Goal: Task Accomplishment & Management: Manage account settings

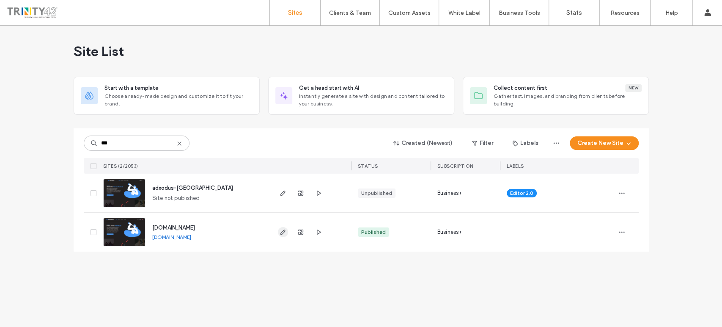
type input "***"
click at [283, 231] on icon "button" at bounding box center [283, 231] width 7 height 7
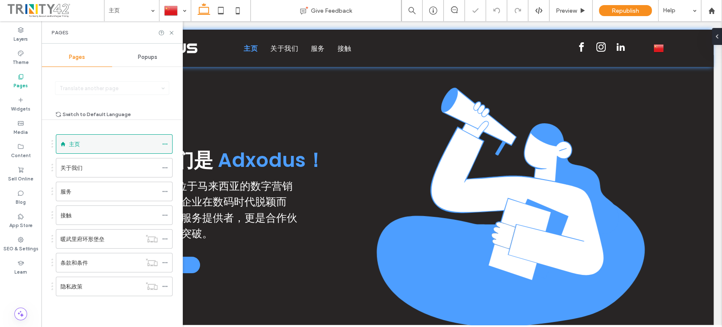
click at [167, 141] on icon at bounding box center [165, 144] width 6 height 6
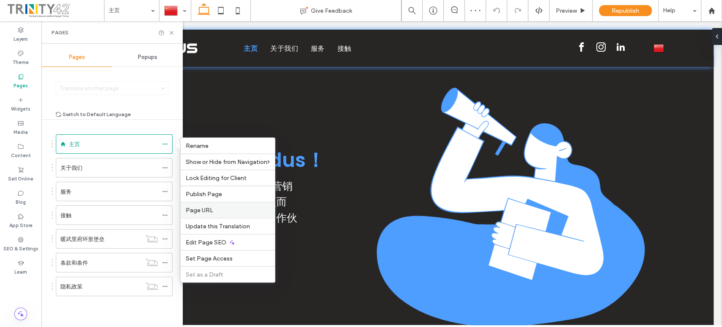
click at [196, 207] on span "Page URL" at bounding box center [200, 209] width 28 height 7
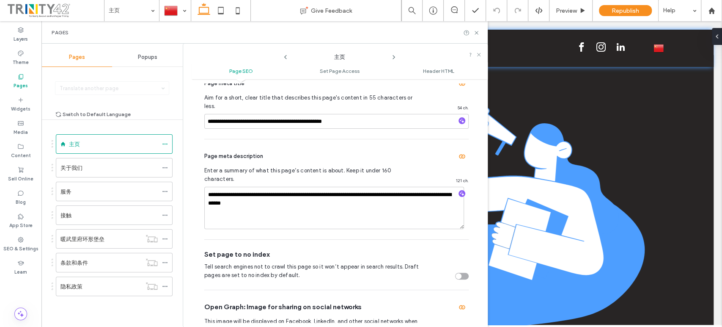
scroll to position [94, 0]
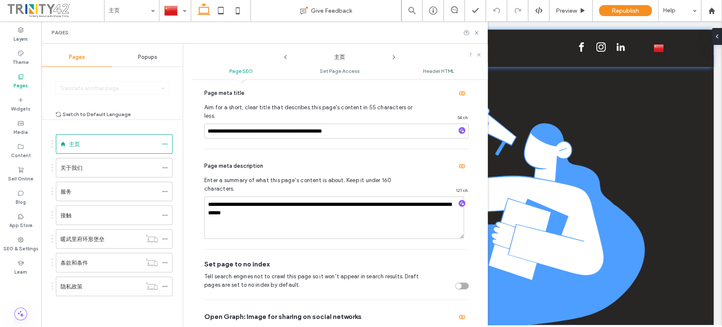
click at [395, 55] on icon at bounding box center [394, 57] width 7 height 7
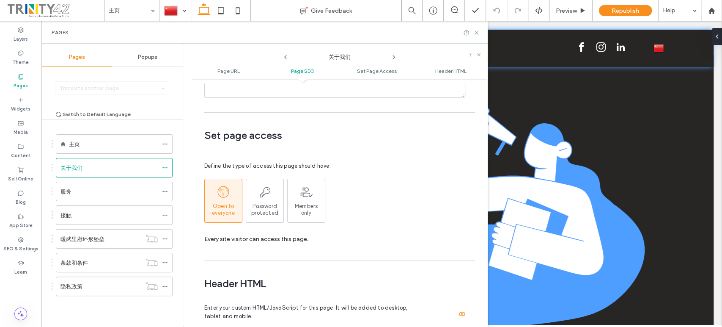
scroll to position [809, 0]
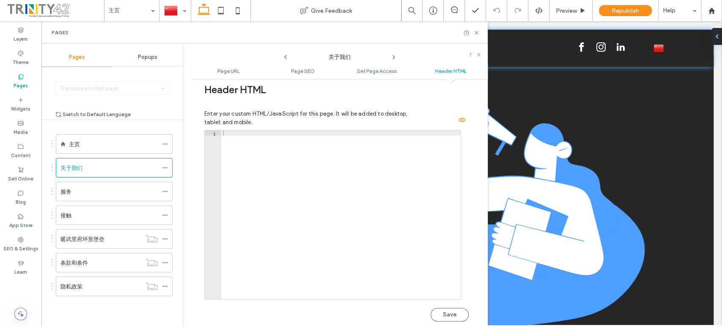
click at [394, 57] on use at bounding box center [394, 56] width 2 height 3
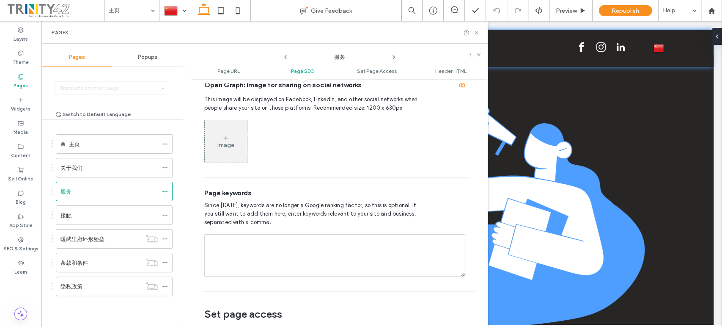
scroll to position [427, 0]
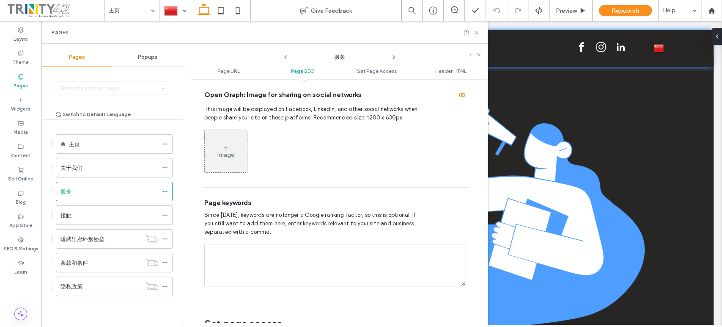
click at [395, 58] on icon at bounding box center [394, 57] width 7 height 7
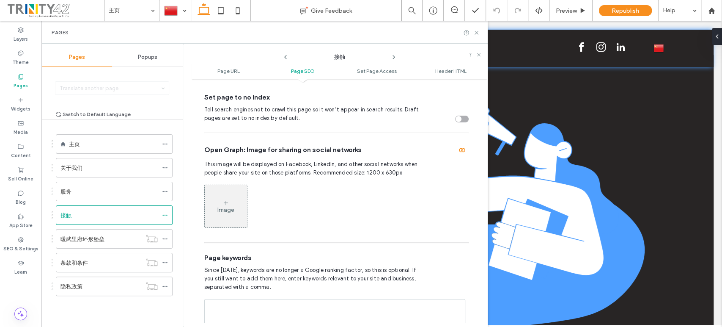
scroll to position [474, 0]
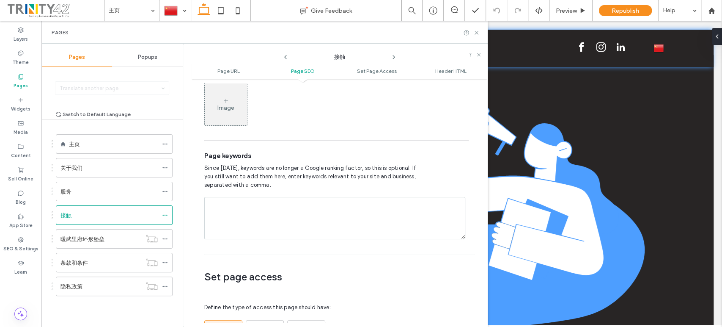
click at [393, 54] on icon at bounding box center [394, 57] width 7 height 7
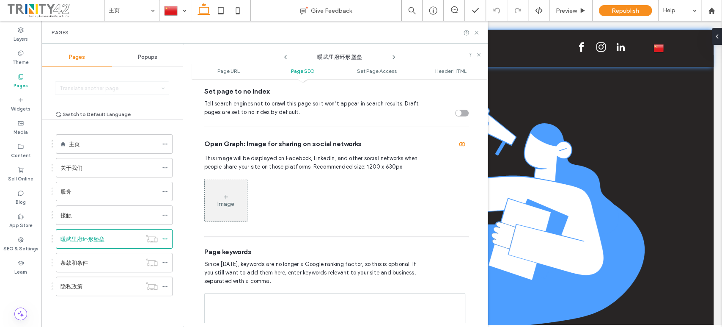
scroll to position [380, 0]
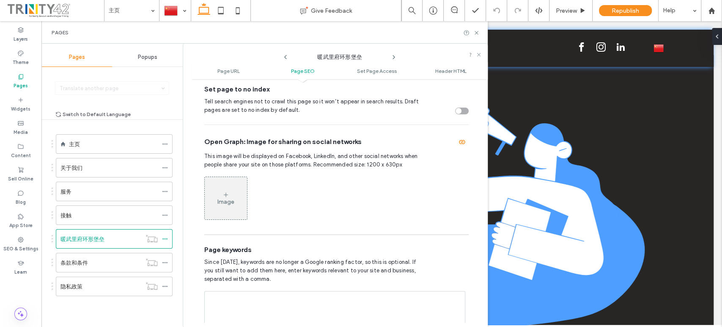
click at [396, 56] on icon at bounding box center [394, 57] width 7 height 7
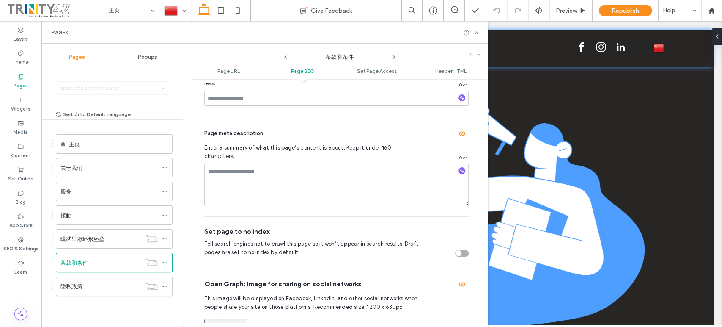
scroll to position [239, 0]
click at [288, 55] on icon at bounding box center [285, 57] width 7 height 7
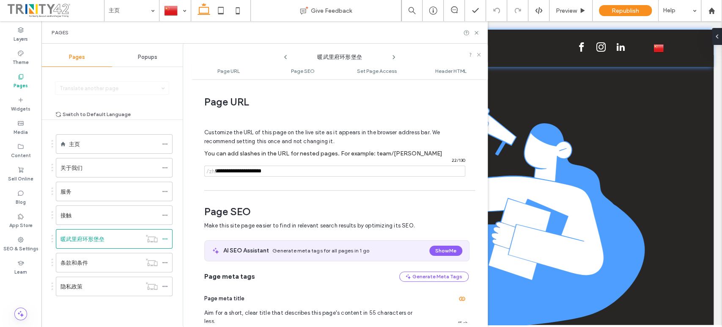
scroll to position [4, 0]
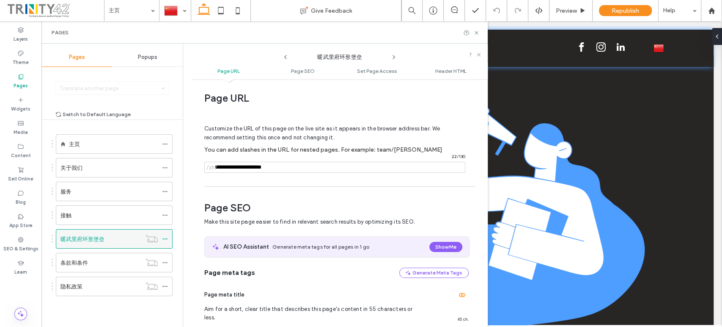
click at [94, 234] on label "暖武里府环形堡垒" at bounding box center [83, 238] width 44 height 15
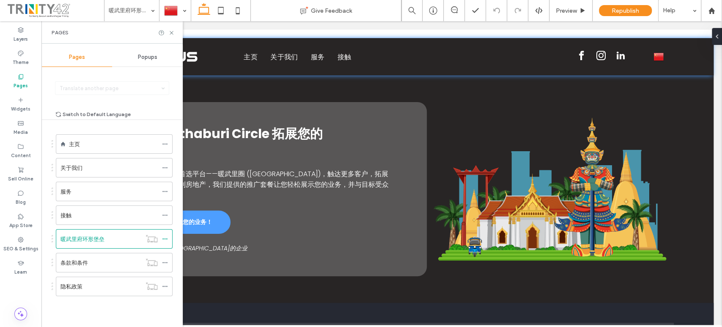
scroll to position [0, 0]
click at [167, 239] on icon at bounding box center [165, 239] width 6 height 6
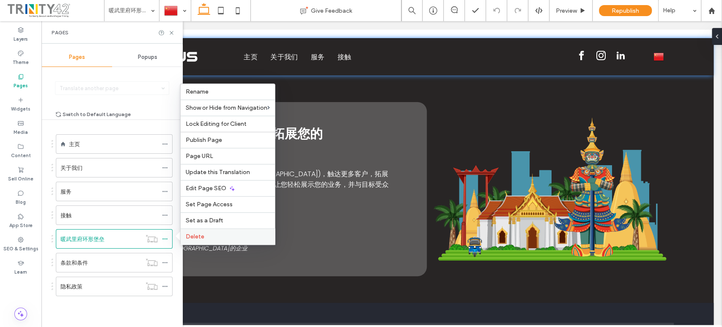
click at [196, 239] on span "Delete" at bounding box center [195, 236] width 19 height 7
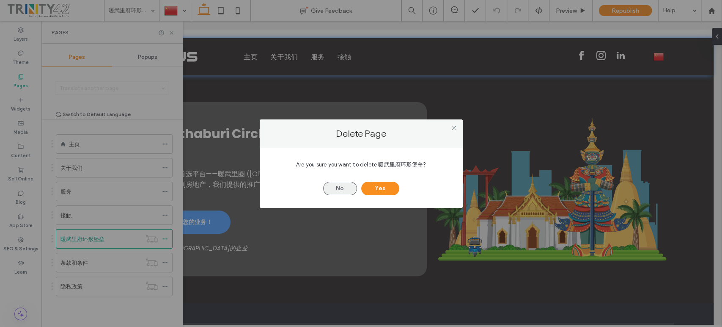
drag, startPoint x: 382, startPoint y: 188, endPoint x: 337, endPoint y: 188, distance: 45.3
click at [337, 188] on div "No Yes" at bounding box center [361, 184] width 178 height 22
click at [337, 189] on button "No" at bounding box center [340, 189] width 34 height 14
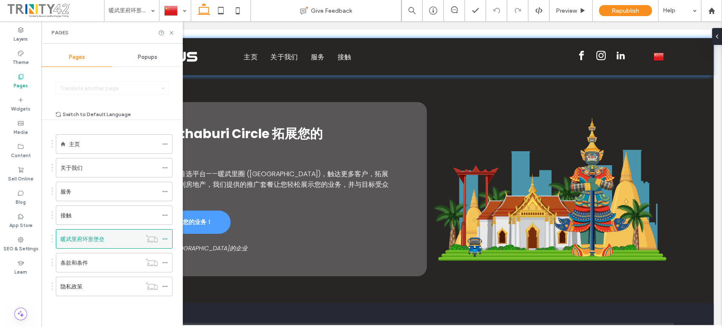
click at [167, 239] on icon at bounding box center [165, 239] width 6 height 6
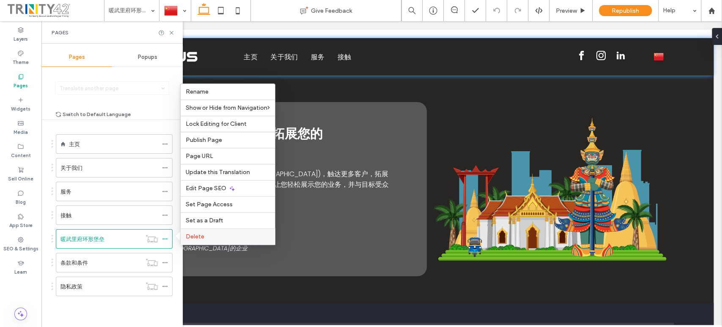
click at [201, 236] on span "Delete" at bounding box center [195, 236] width 19 height 7
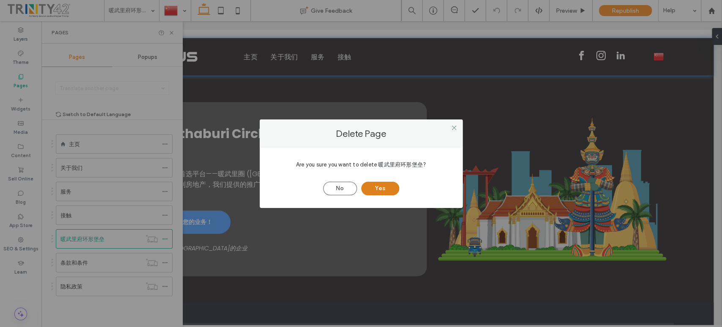
click at [389, 187] on button "Yes" at bounding box center [380, 189] width 38 height 14
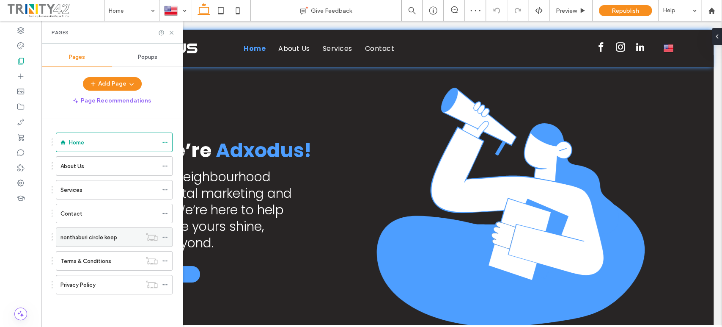
click at [105, 233] on label "nonthaburi circle keep" at bounding box center [89, 237] width 57 height 15
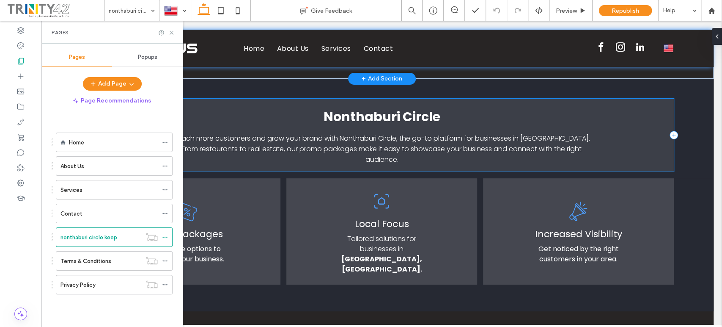
scroll to position [235, 0]
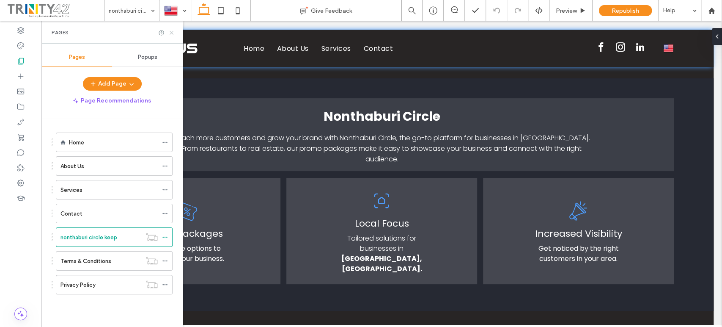
click at [169, 30] on icon at bounding box center [171, 33] width 6 height 6
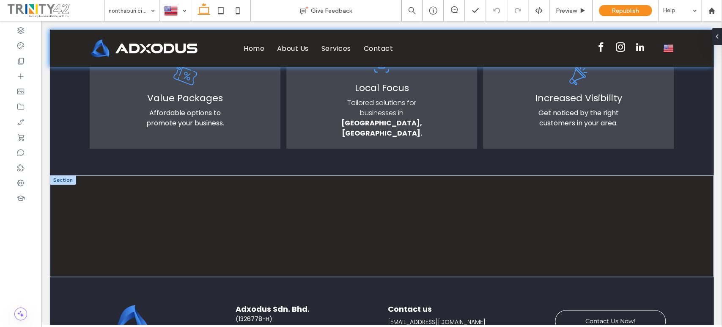
scroll to position [444, 0]
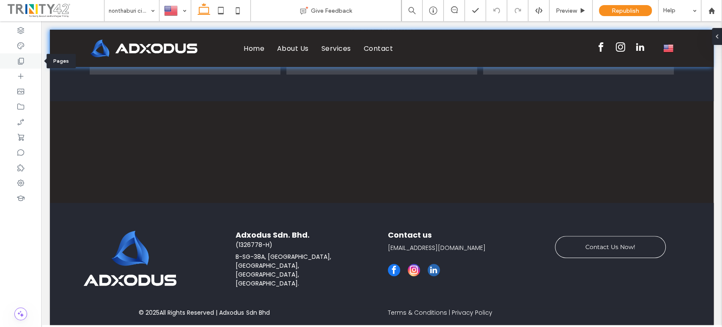
click at [18, 62] on use at bounding box center [21, 61] width 6 height 6
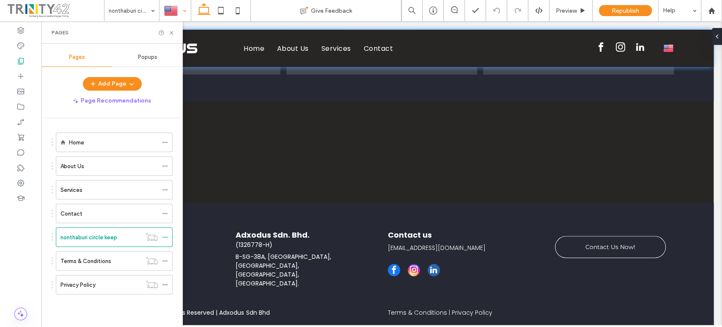
click at [169, 13] on div at bounding box center [175, 10] width 30 height 20
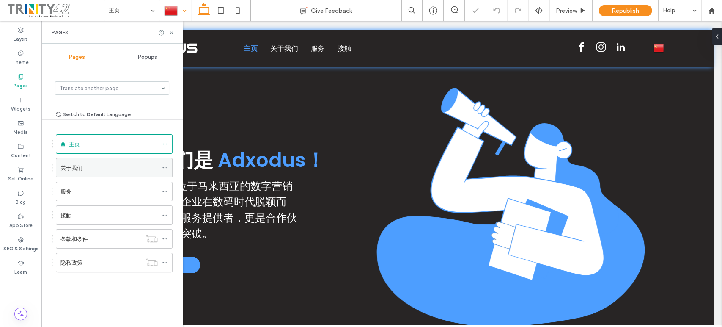
click at [93, 164] on div "关于我们" at bounding box center [109, 167] width 97 height 9
click at [165, 165] on icon at bounding box center [165, 168] width 6 height 6
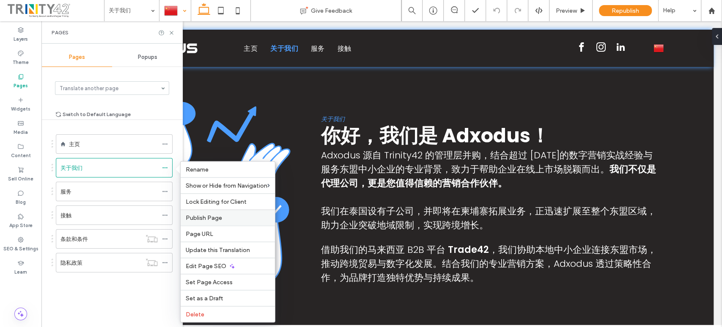
click at [229, 219] on label "Publish Page" at bounding box center [228, 217] width 84 height 7
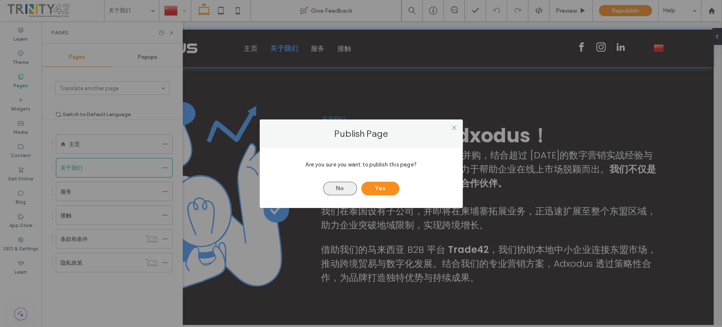
click at [335, 189] on button "No" at bounding box center [340, 189] width 34 height 14
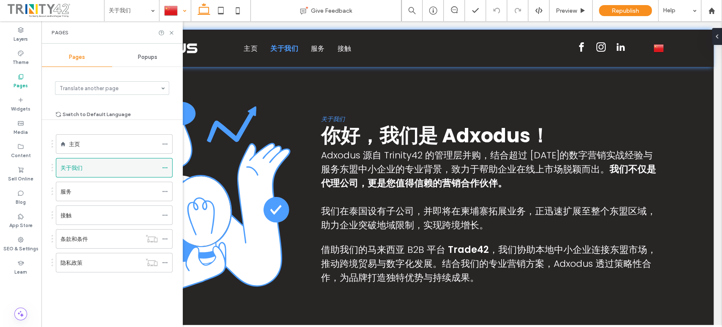
click at [139, 165] on div "关于我们" at bounding box center [109, 167] width 97 height 9
click at [165, 167] on div at bounding box center [361, 163] width 722 height 327
click at [165, 167] on icon at bounding box center [165, 168] width 6 height 6
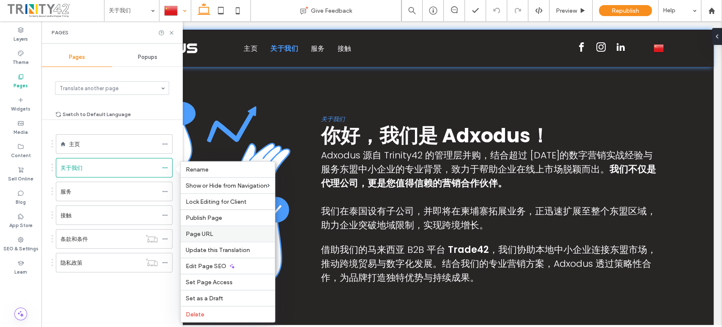
click at [228, 230] on label "Page URL" at bounding box center [228, 233] width 84 height 7
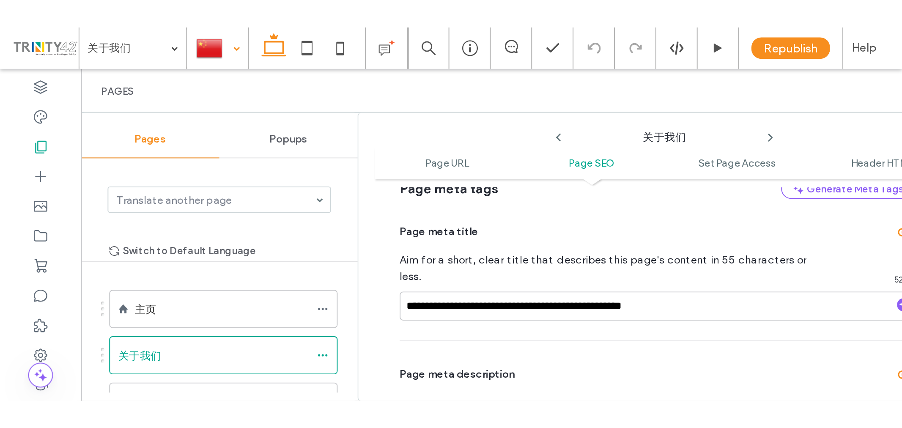
scroll to position [192, 0]
